Goal: Book appointment/travel/reservation

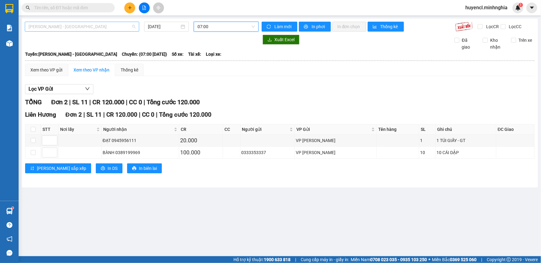
click at [115, 29] on span "[PERSON_NAME] - [GEOGRAPHIC_DATA]" at bounding box center [82, 26] width 107 height 9
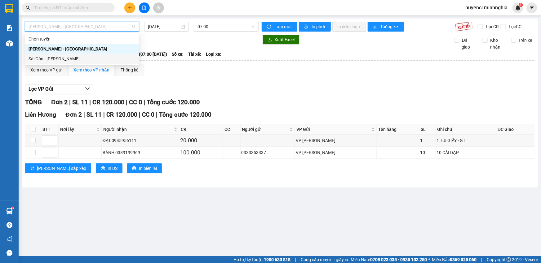
click at [98, 59] on div "Sài Gòn - [PERSON_NAME]" at bounding box center [82, 58] width 107 height 7
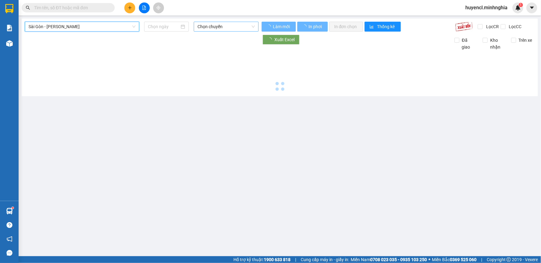
type input "[DATE]"
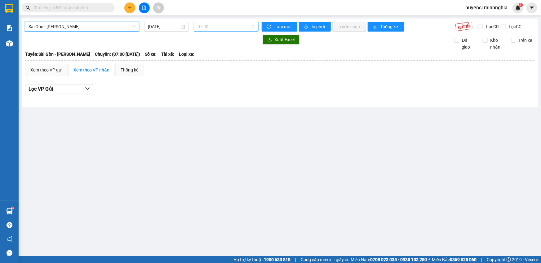
click at [226, 28] on span "07:00" at bounding box center [225, 26] width 57 height 9
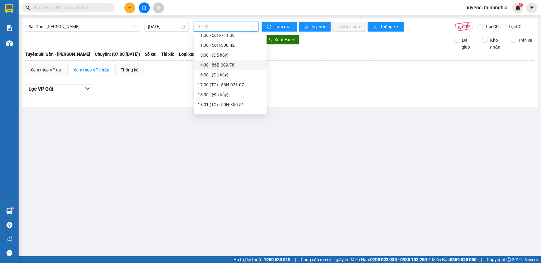
scroll to position [89, 0]
click at [125, 27] on span "Sài Gòn - [PERSON_NAME]" at bounding box center [82, 26] width 107 height 9
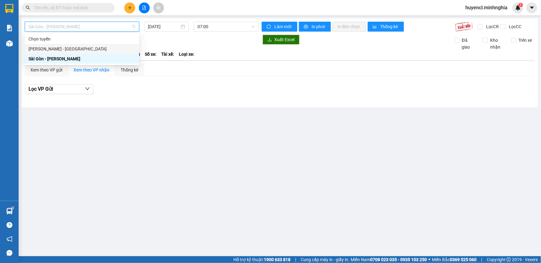
click at [99, 50] on div "[PERSON_NAME] - [GEOGRAPHIC_DATA]" at bounding box center [82, 49] width 107 height 7
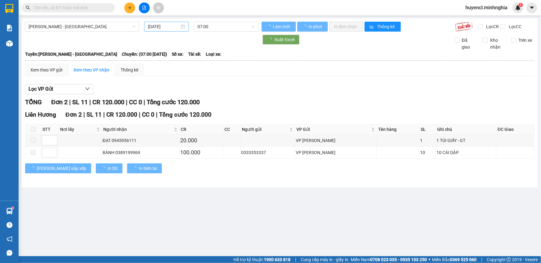
click at [185, 28] on div "[DATE]" at bounding box center [166, 27] width 45 height 10
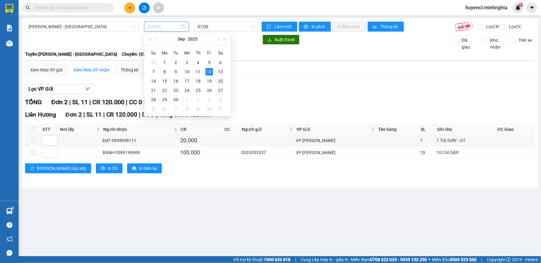
drag, startPoint x: 220, startPoint y: 71, endPoint x: 234, endPoint y: 50, distance: 25.3
click at [221, 69] on div "13" at bounding box center [220, 71] width 7 height 7
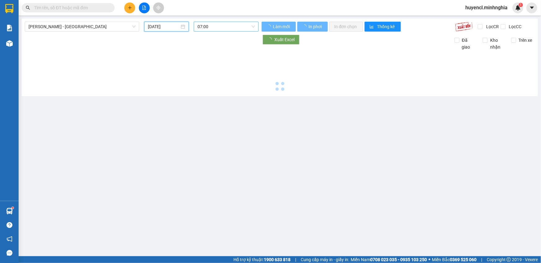
type input "[DATE]"
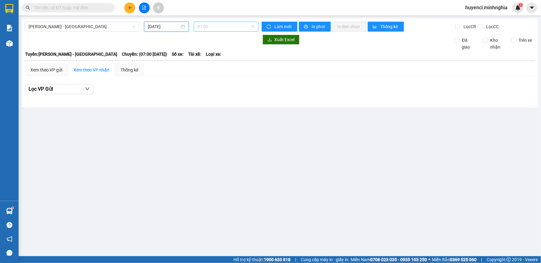
scroll to position [10, 0]
click at [242, 25] on span "07:00" at bounding box center [225, 26] width 57 height 9
